Goal: Task Accomplishment & Management: Manage account settings

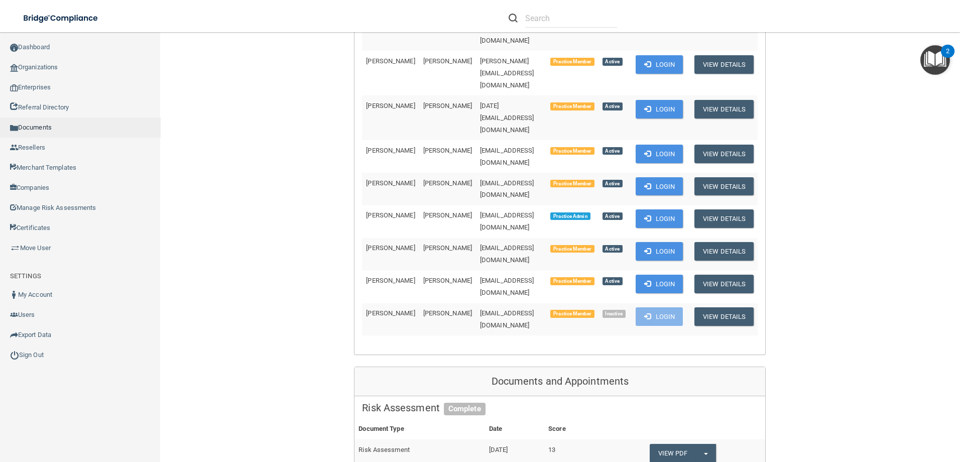
scroll to position [75, 0]
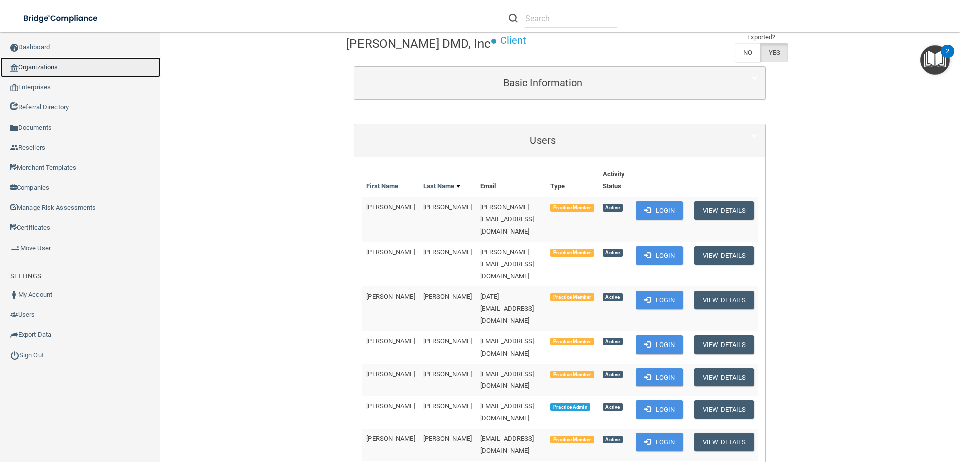
click at [68, 68] on link "Organizations" at bounding box center [80, 67] width 161 height 20
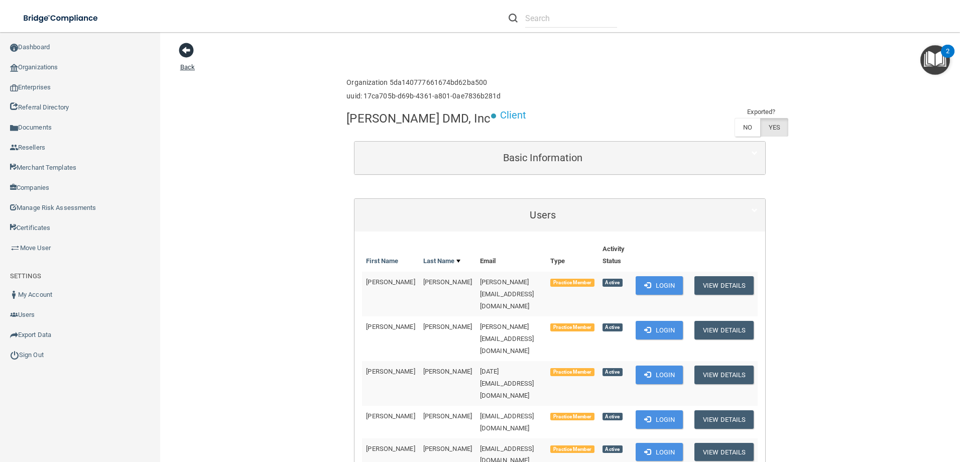
click at [191, 56] on span at bounding box center [186, 50] width 15 height 15
click at [547, 19] on input "text" at bounding box center [571, 18] width 92 height 19
paste input "[EMAIL_ADDRESS][DOMAIN_NAME]"
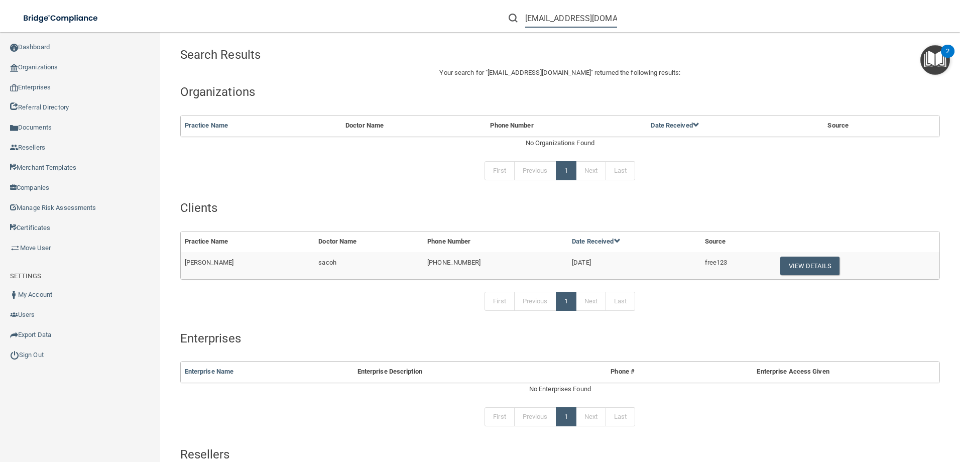
scroll to position [50, 0]
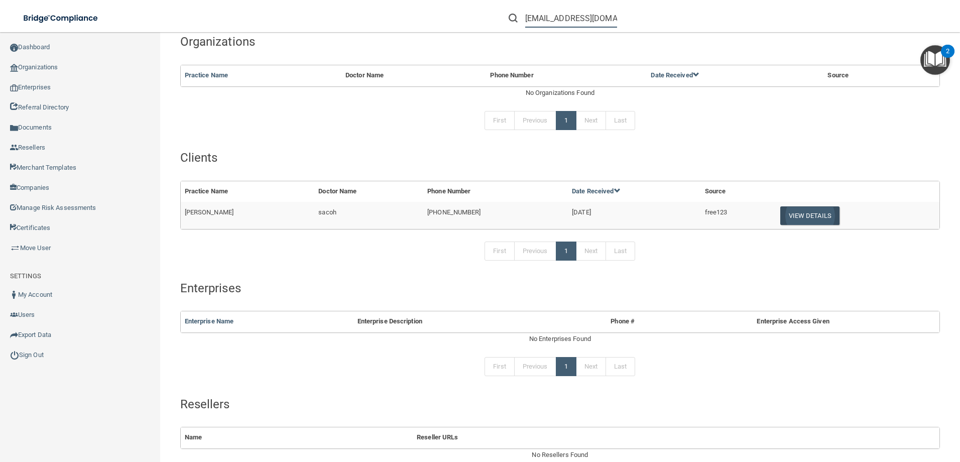
type input "[EMAIL_ADDRESS][DOMAIN_NAME]"
click at [785, 220] on button "View Details" at bounding box center [809, 215] width 59 height 19
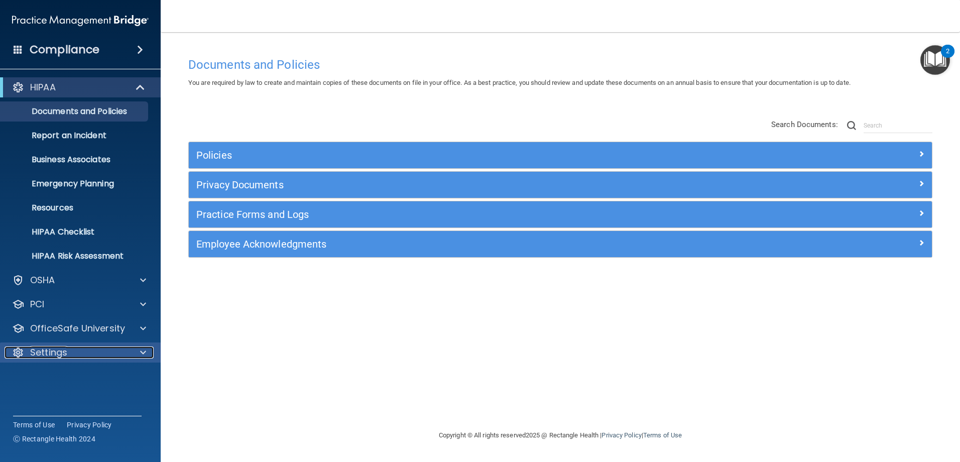
click at [131, 352] on div at bounding box center [141, 352] width 25 height 12
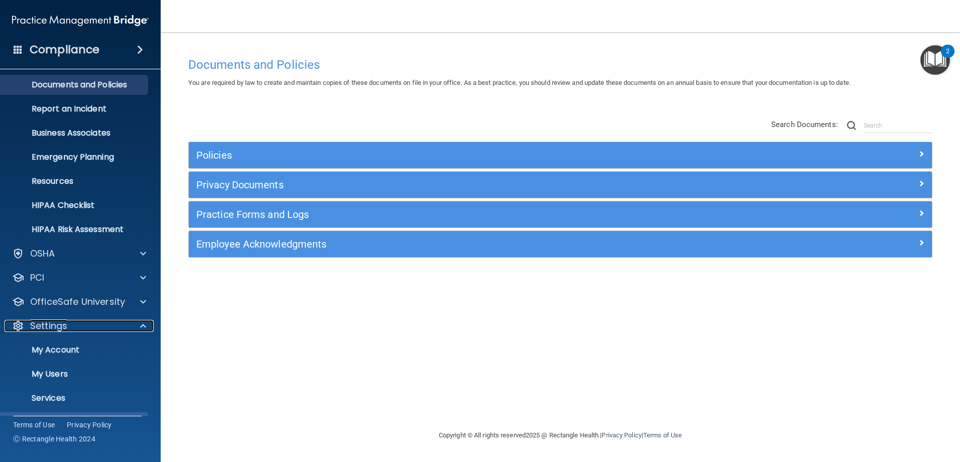
scroll to position [51, 0]
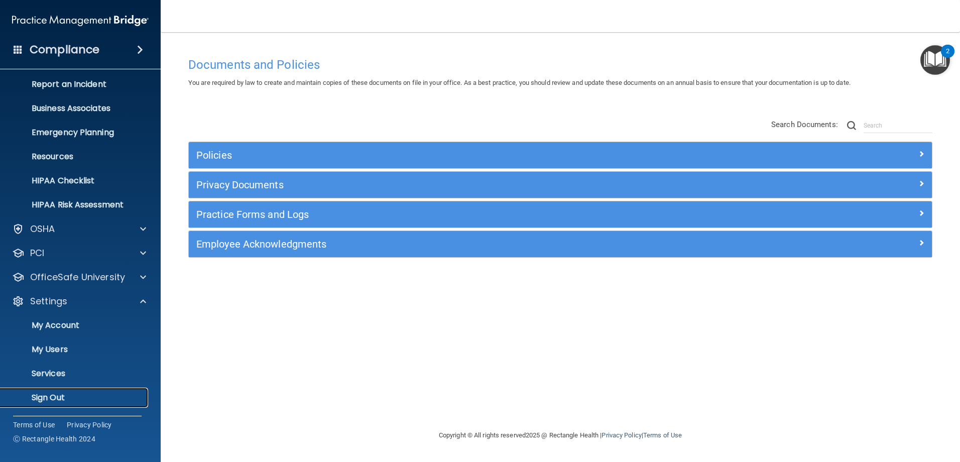
click at [61, 396] on p "Sign Out" at bounding box center [75, 398] width 137 height 10
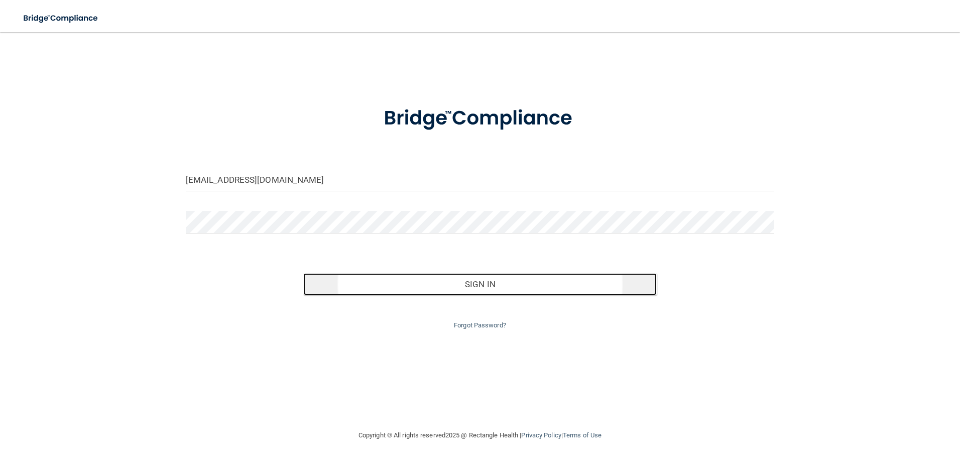
click at [421, 282] on button "Sign In" at bounding box center [479, 284] width 353 height 22
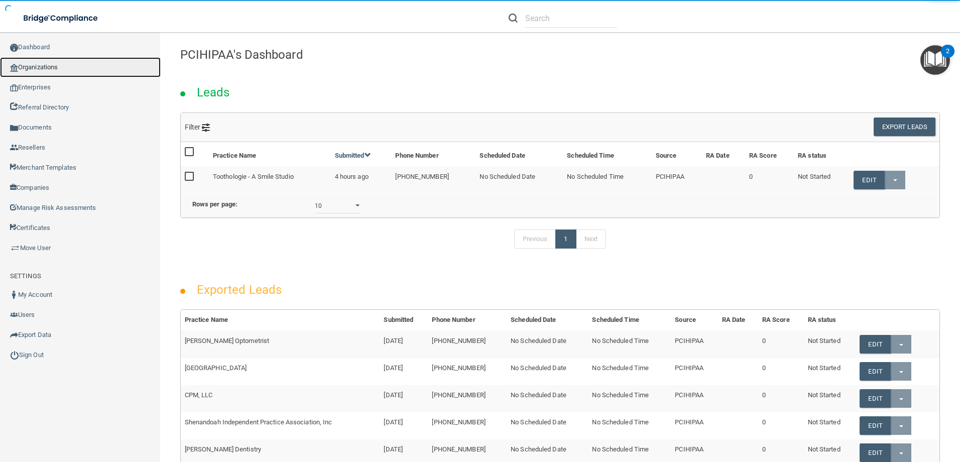
click at [56, 66] on link "Organizations" at bounding box center [80, 67] width 161 height 20
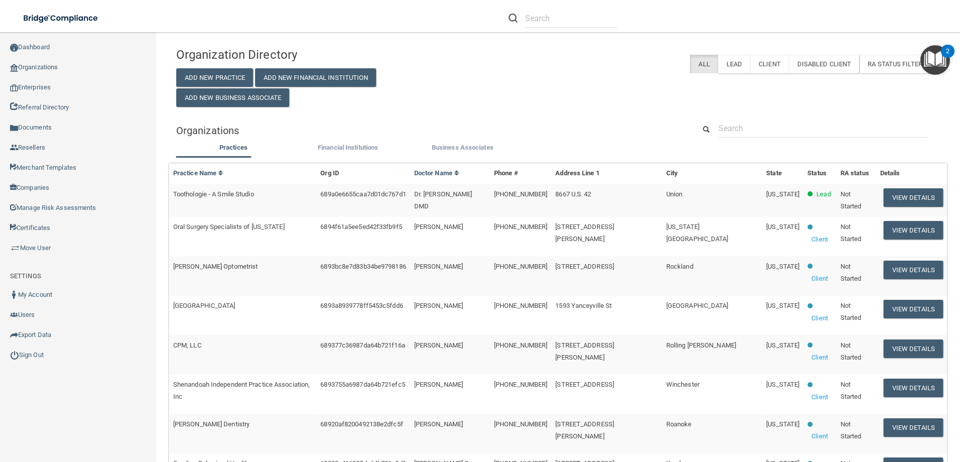
click at [583, 28] on li at bounding box center [562, 18] width 123 height 36
click at [583, 25] on input "text" at bounding box center [571, 18] width 92 height 19
paste input "[EMAIL_ADDRESS][DOMAIN_NAME]"
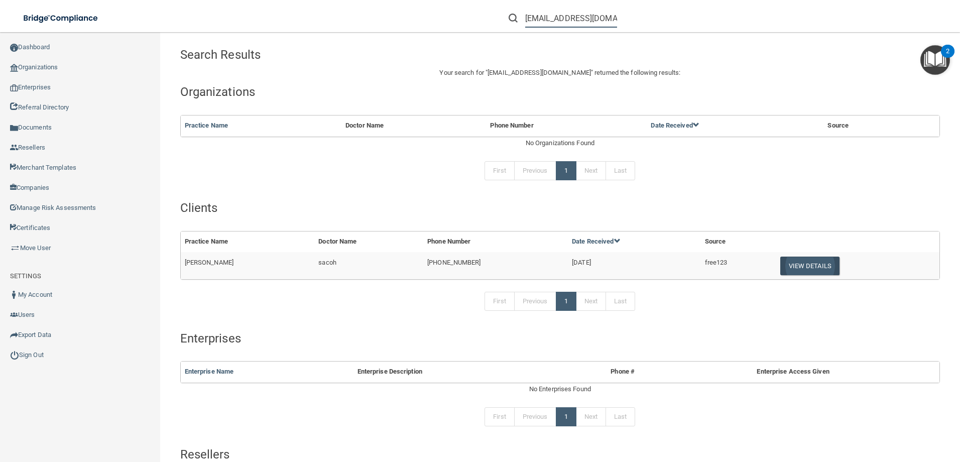
type input "[EMAIL_ADDRESS][DOMAIN_NAME]"
click at [811, 269] on button "View Details" at bounding box center [809, 266] width 59 height 19
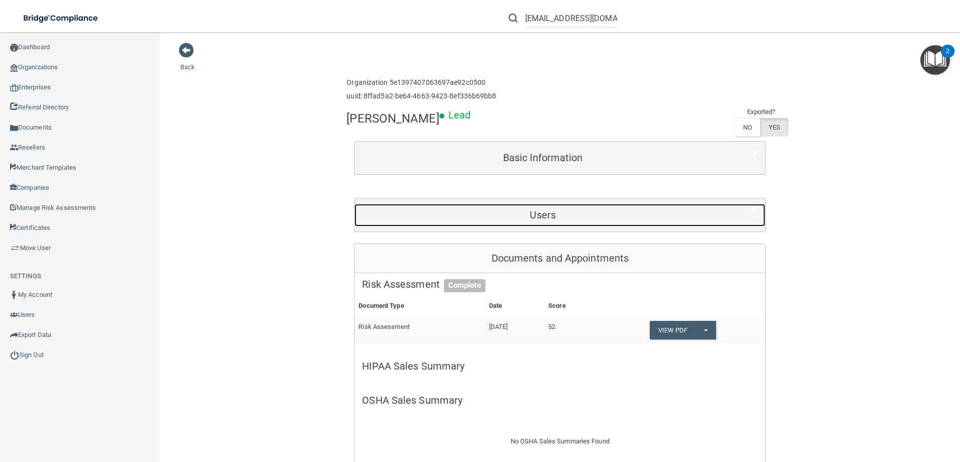
click at [467, 222] on div "Users" at bounding box center [542, 215] width 377 height 23
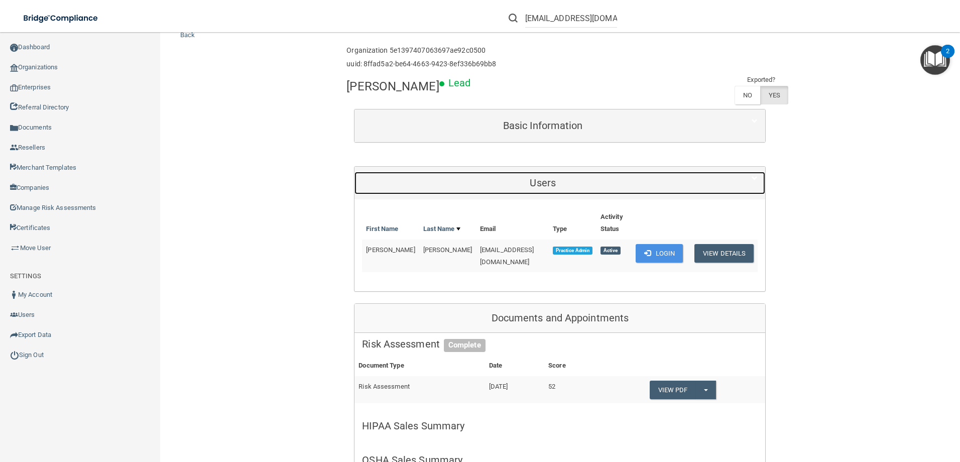
scroll to position [50, 0]
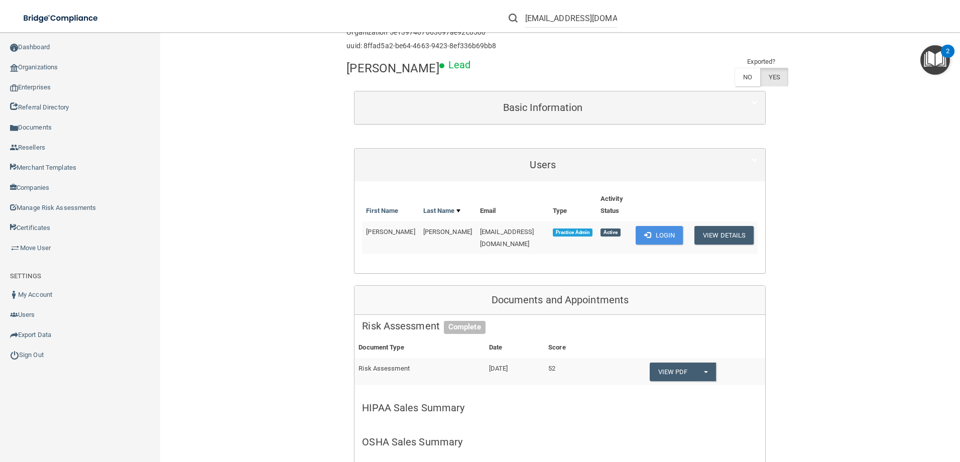
click at [374, 228] on span "[PERSON_NAME]" at bounding box center [390, 232] width 49 height 8
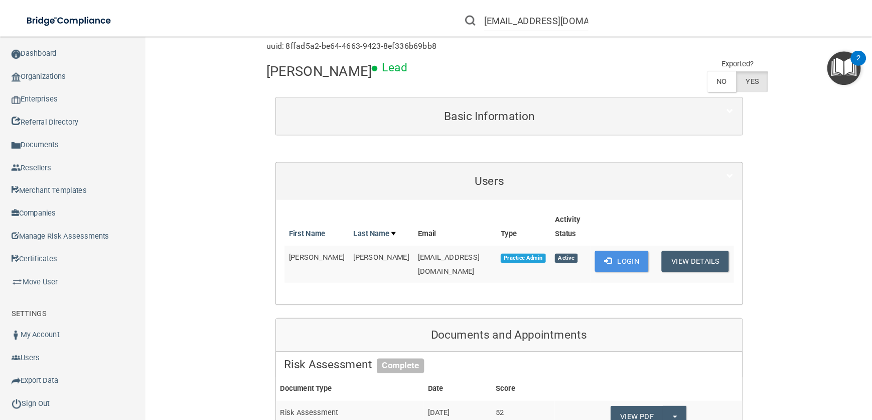
scroll to position [80, 0]
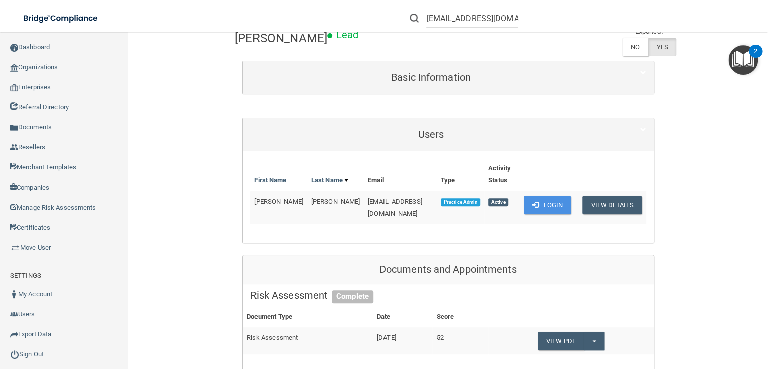
click at [364, 198] on td "[EMAIL_ADDRESS][DOMAIN_NAME]" at bounding box center [400, 207] width 73 height 33
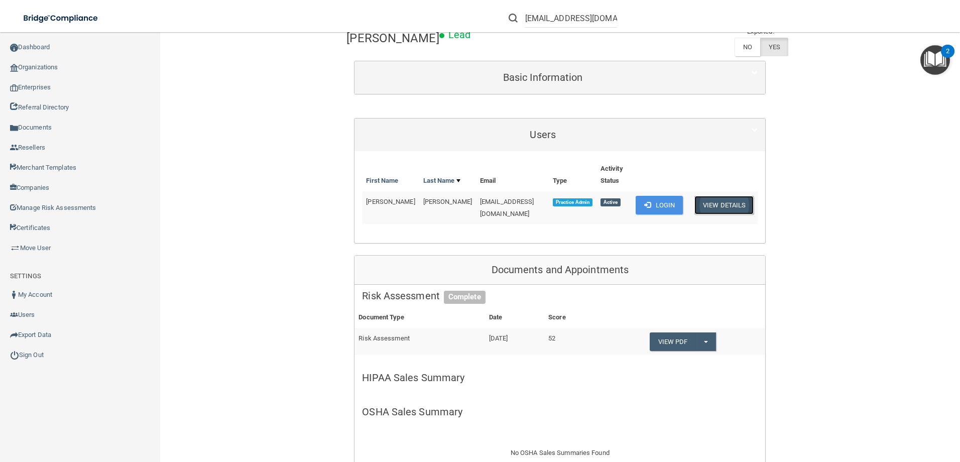
click at [720, 196] on button "View Details" at bounding box center [723, 205] width 59 height 19
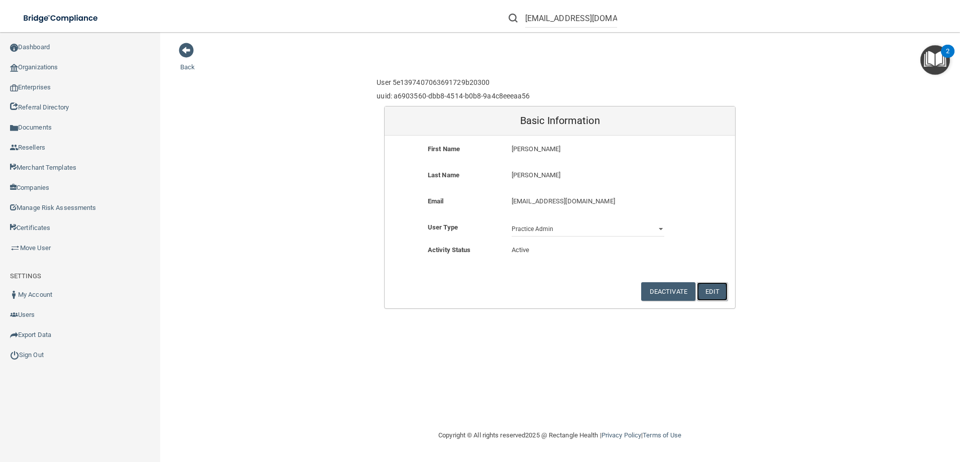
click at [718, 292] on button "Edit" at bounding box center [712, 291] width 31 height 19
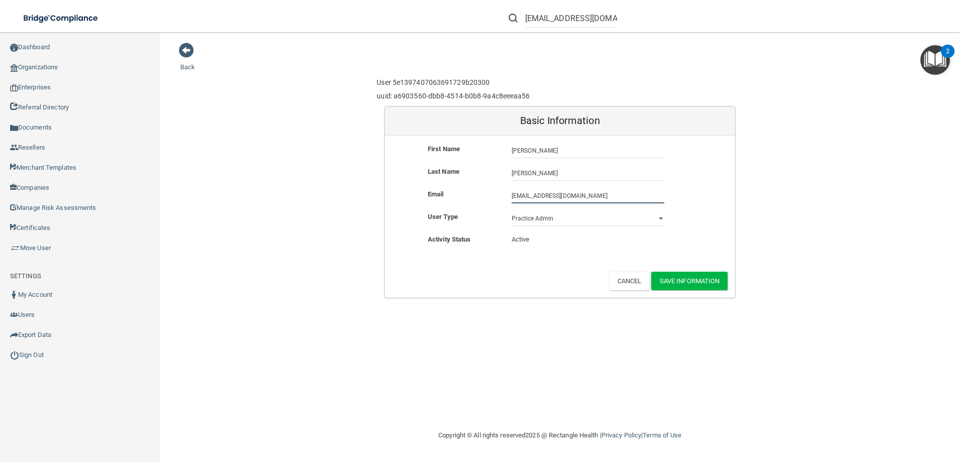
click at [554, 194] on input "[EMAIL_ADDRESS][DOMAIN_NAME]" at bounding box center [588, 195] width 153 height 15
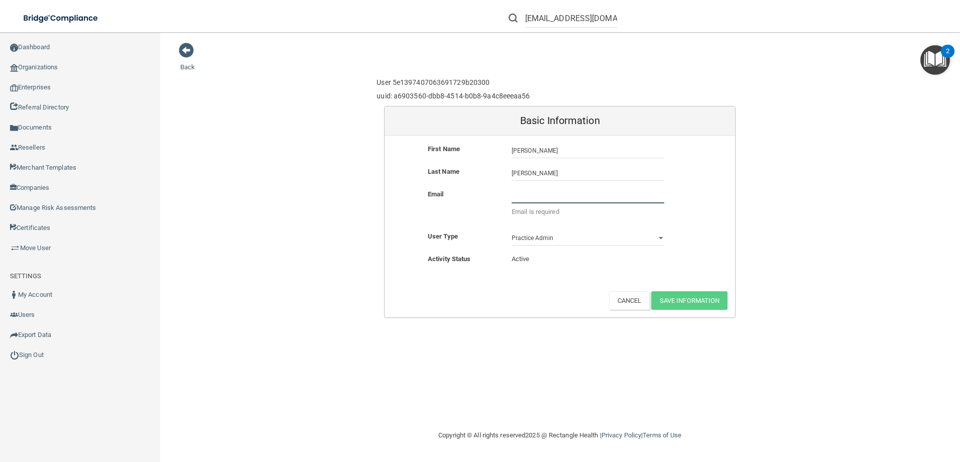
click at [523, 190] on input "email" at bounding box center [588, 195] width 153 height 15
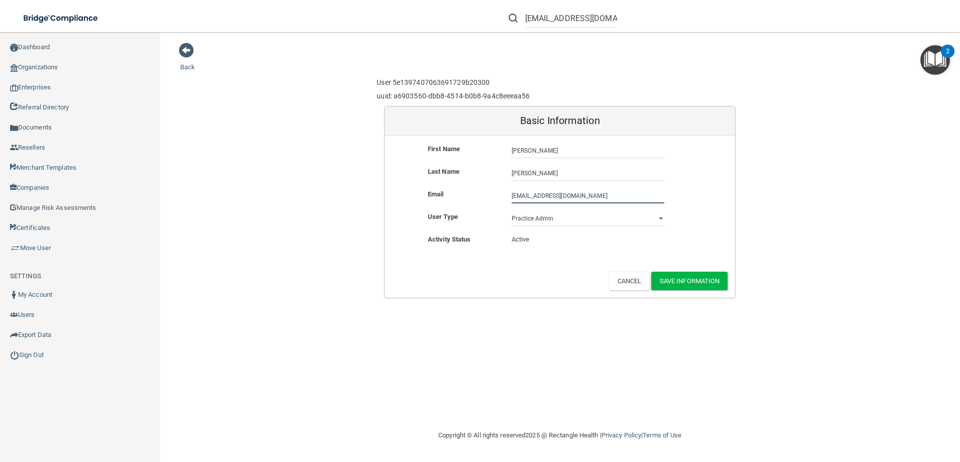
type input "[EMAIL_ADDRESS][DOMAIN_NAME]"
click at [516, 151] on input "[PERSON_NAME]" at bounding box center [588, 150] width 153 height 15
click at [692, 279] on button "Save Information" at bounding box center [689, 281] width 77 height 19
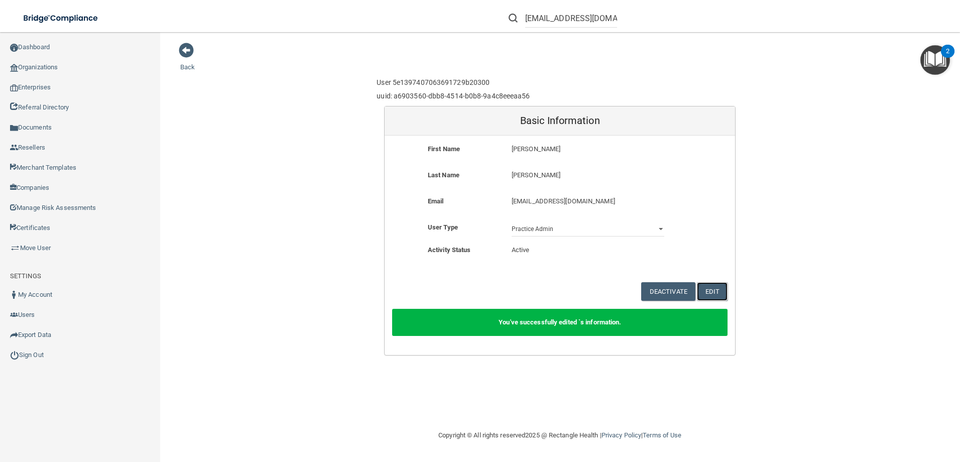
click at [706, 289] on button "Edit" at bounding box center [712, 291] width 31 height 19
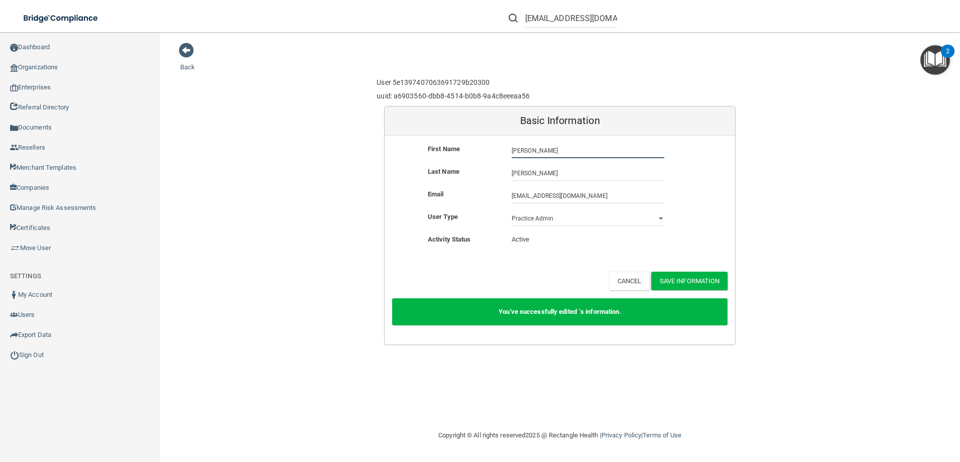
click at [513, 148] on input "[PERSON_NAME]" at bounding box center [588, 150] width 153 height 15
click at [637, 285] on button "Cancel" at bounding box center [629, 281] width 41 height 19
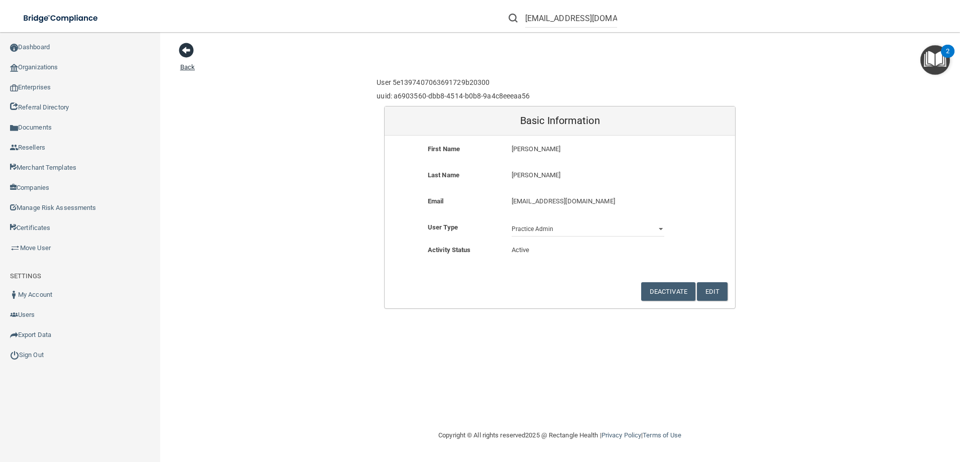
click at [186, 50] on span at bounding box center [186, 50] width 15 height 15
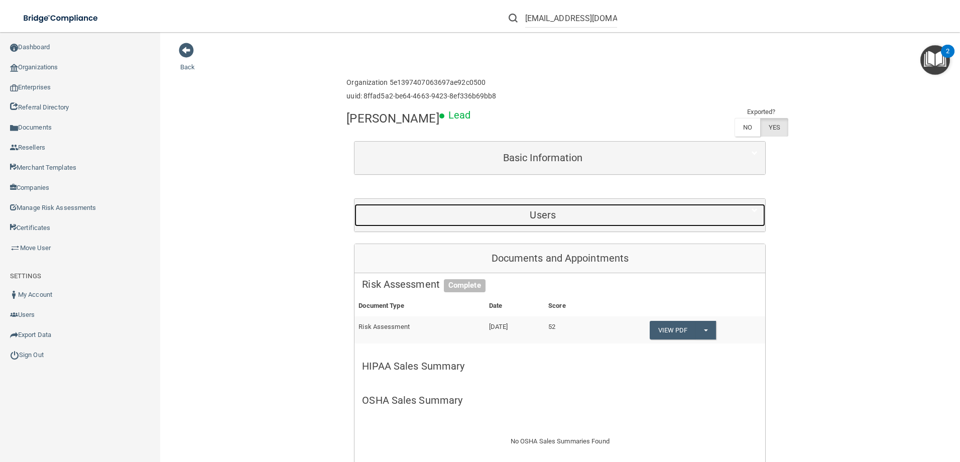
click at [431, 221] on div "Users" at bounding box center [542, 215] width 377 height 23
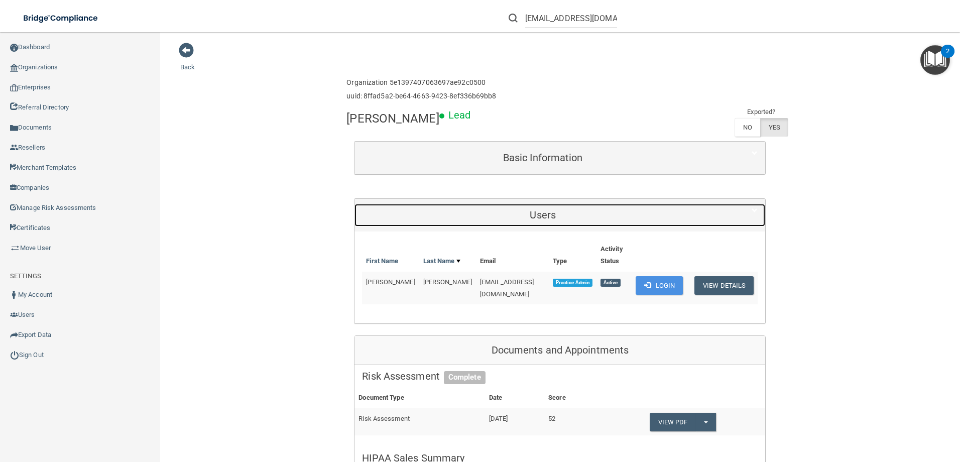
scroll to position [50, 0]
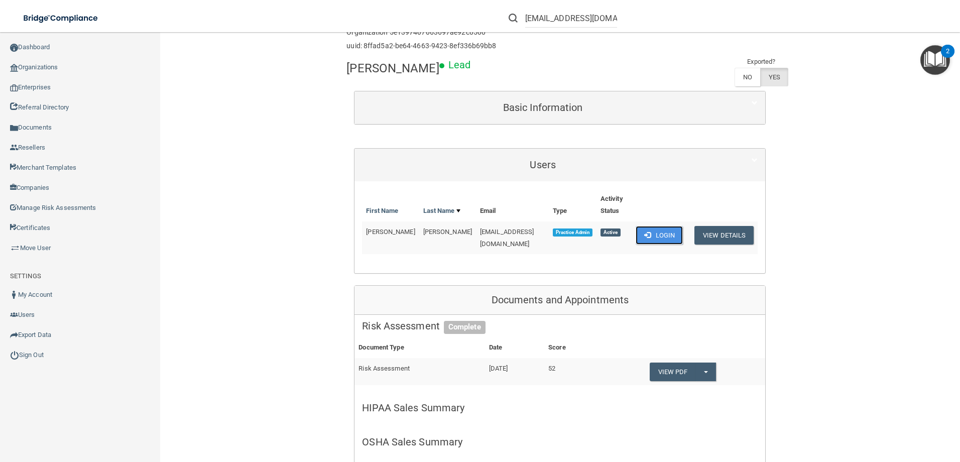
click at [663, 235] on button "Login" at bounding box center [660, 235] width 48 height 19
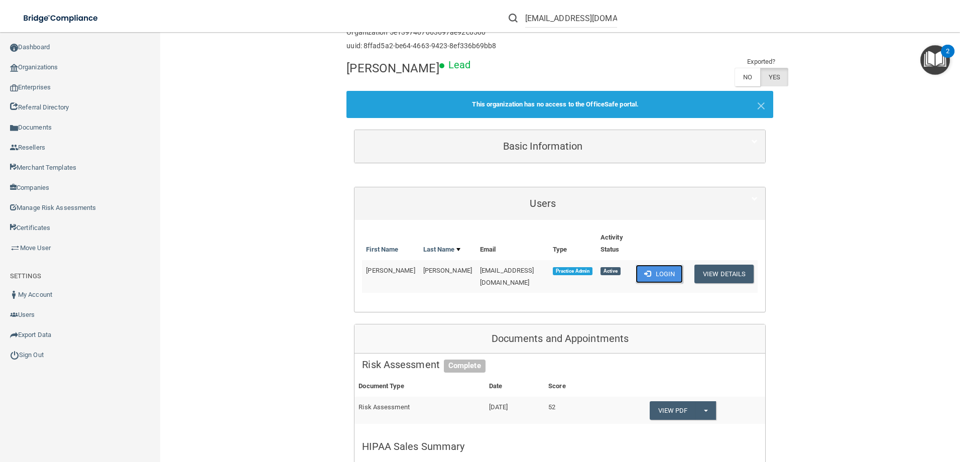
click at [646, 274] on button "Login" at bounding box center [660, 274] width 48 height 19
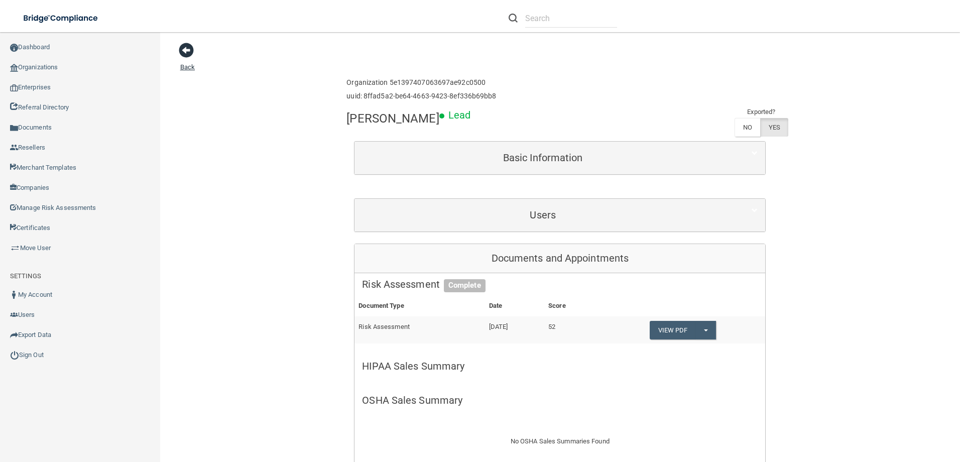
click at [190, 56] on span at bounding box center [186, 50] width 15 height 15
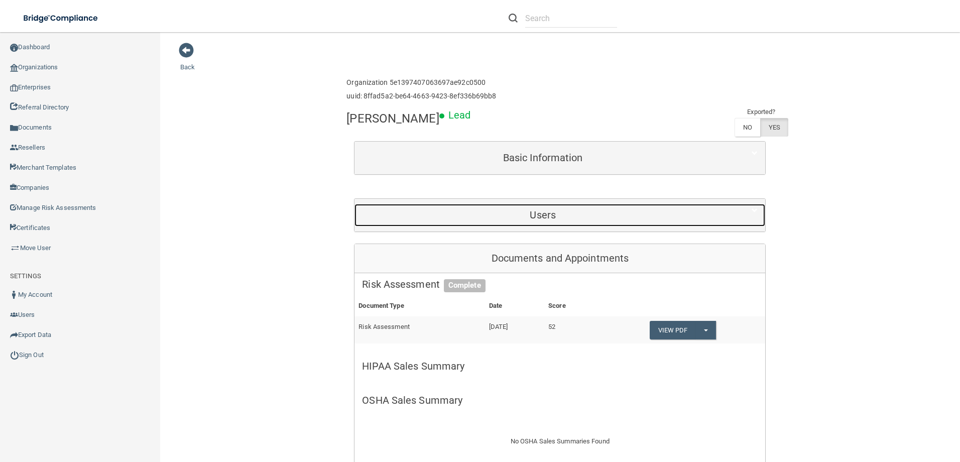
click at [433, 211] on h5 "Users" at bounding box center [542, 214] width 361 height 11
